Goal: Find specific page/section: Find specific page/section

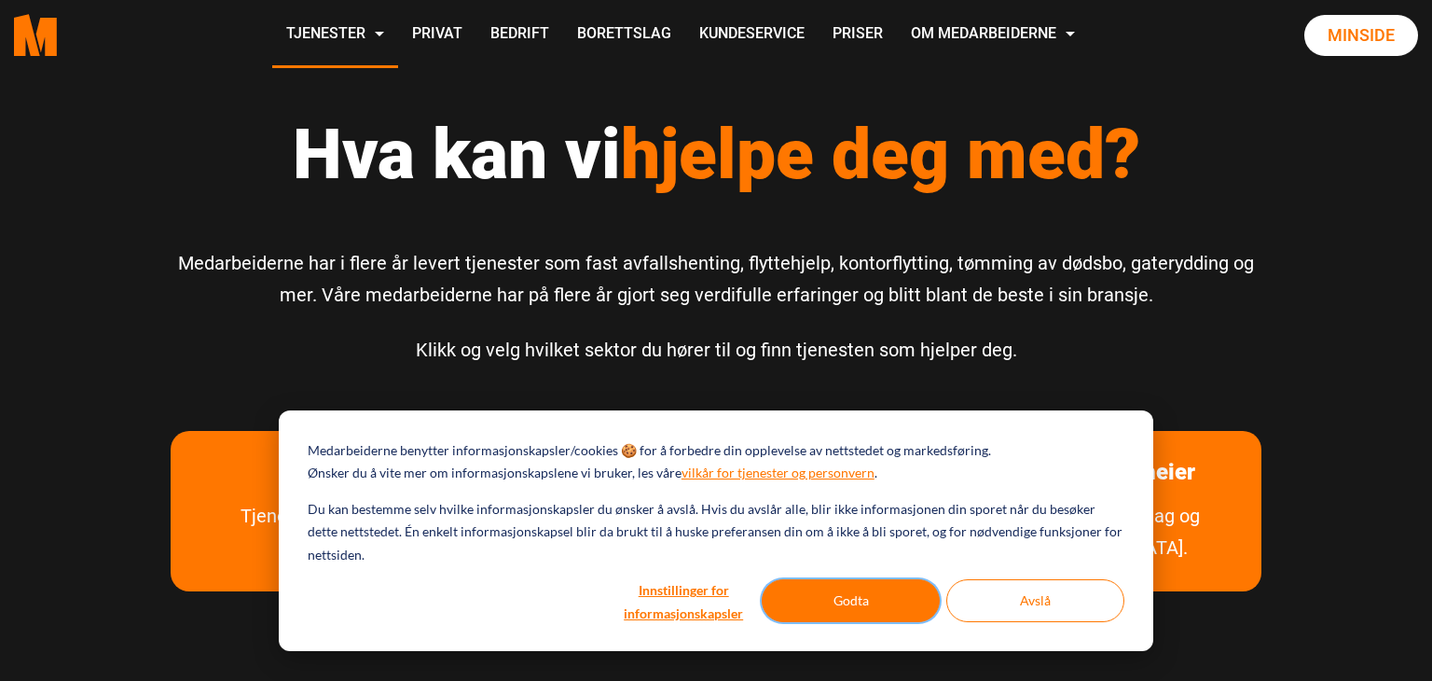
click at [893, 601] on button "Godta" at bounding box center [851, 600] width 178 height 43
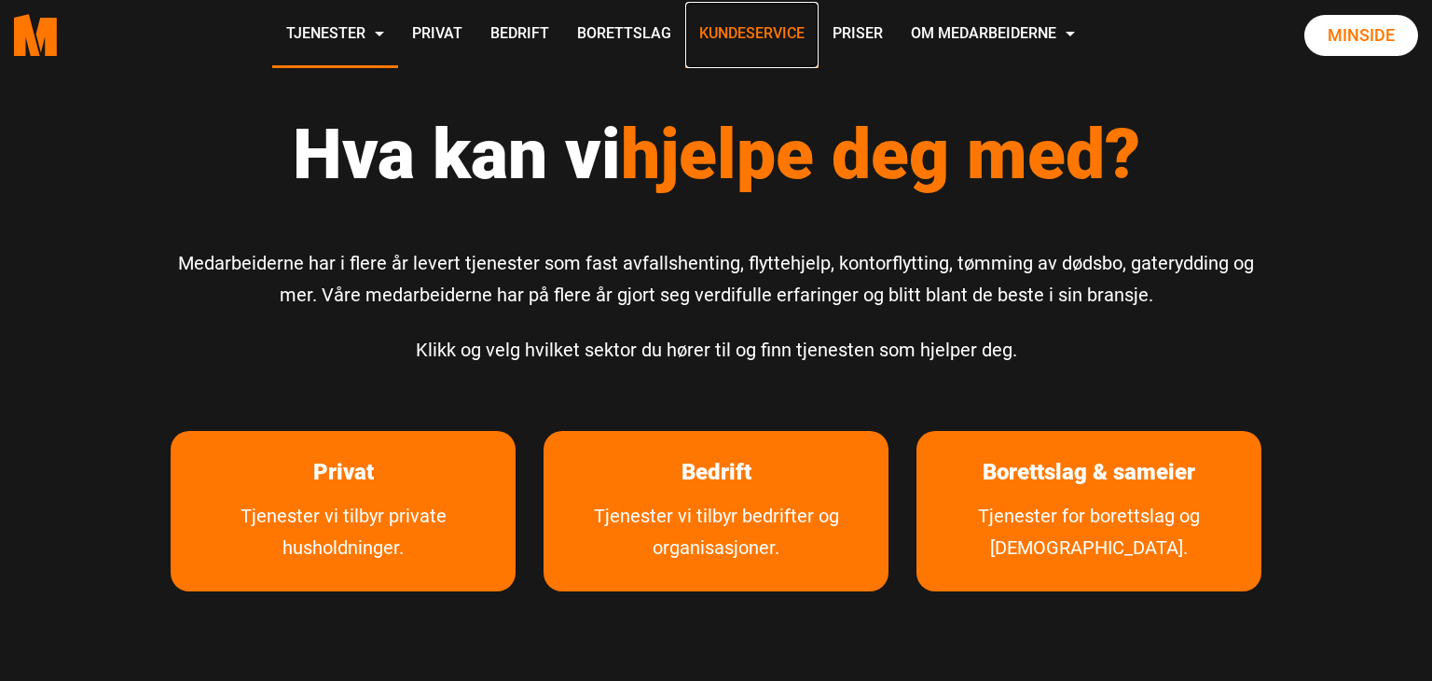
click at [744, 34] on link "Kundeservice" at bounding box center [751, 35] width 133 height 66
